Goal: Check status: Check status

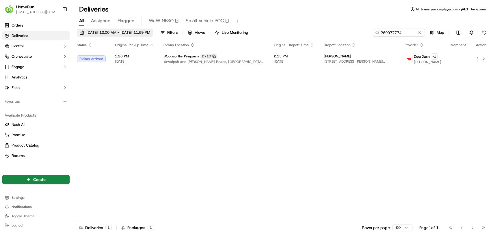
click at [102, 33] on span "[DATE] 12:00 AM - [DATE] 11:59 PM" at bounding box center [118, 32] width 64 height 5
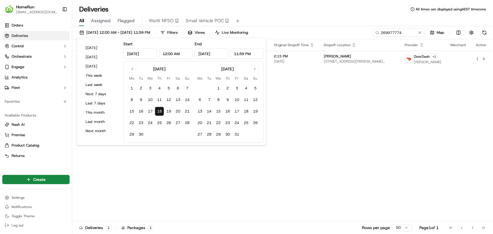
click at [158, 112] on button "18" at bounding box center [159, 111] width 9 height 9
drag, startPoint x: 213, startPoint y: 167, endPoint x: 196, endPoint y: 177, distance: 19.3
click at [214, 167] on div "Status Original Pickup Time Pickup Location Original Dropoff Time Dropoff Locat…" at bounding box center [281, 130] width 419 height 182
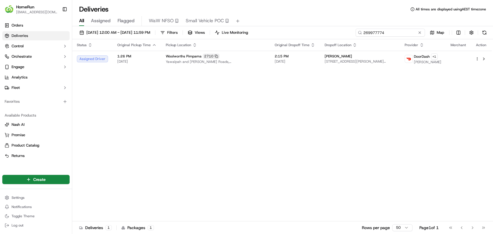
drag, startPoint x: 407, startPoint y: 31, endPoint x: 325, endPoint y: 35, distance: 82.7
click at [325, 35] on div "[DATE] 12:00 AM - [DATE] 11:59 PM Filters Views Live Monitoring 269977774 Map" at bounding box center [282, 34] width 421 height 11
paste input "27010"
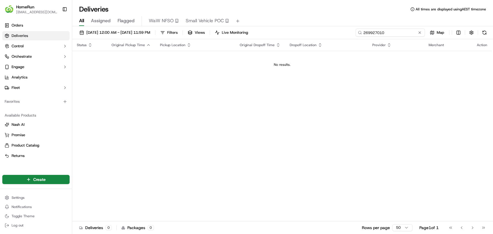
type input "269927010"
